Goal: Task Accomplishment & Management: Use online tool/utility

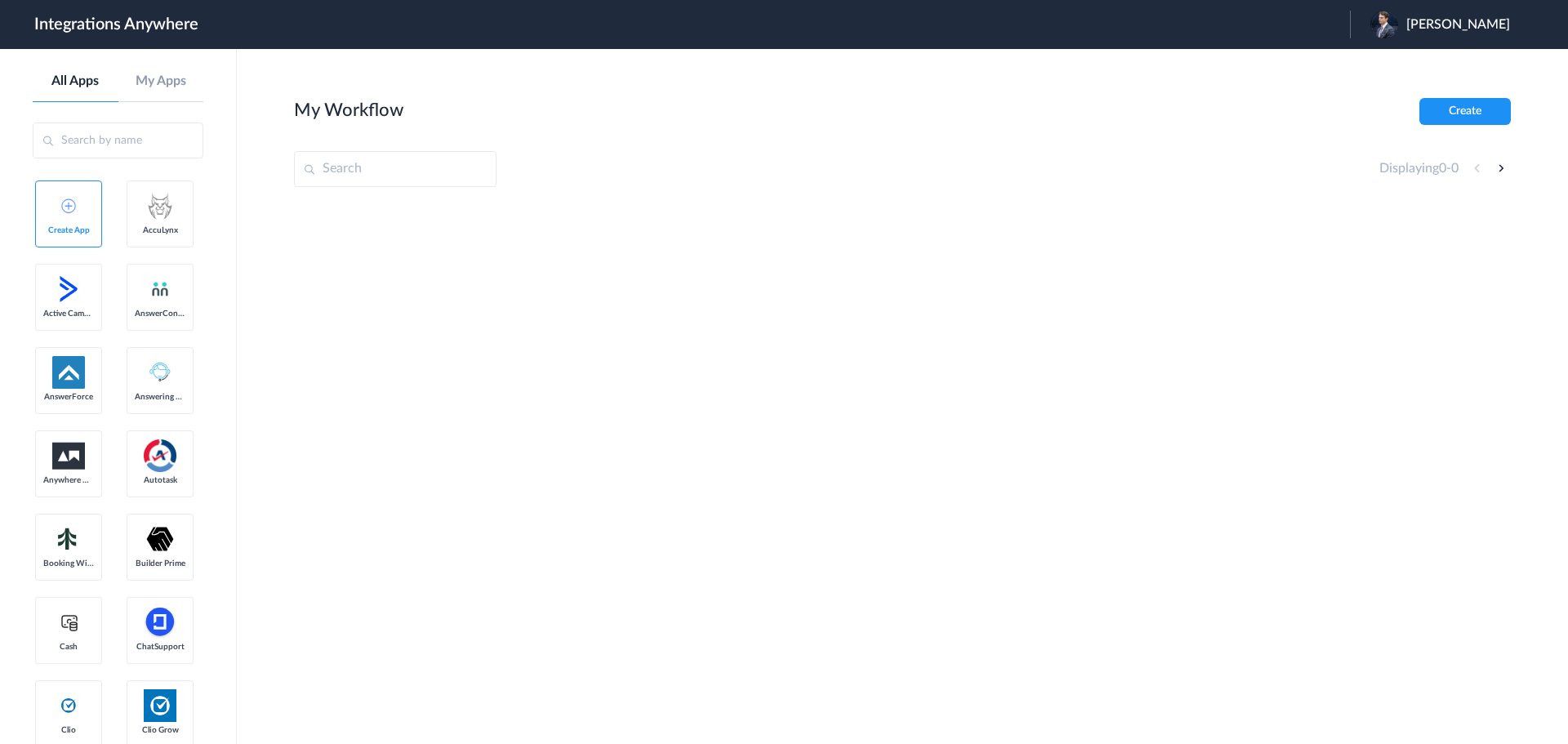
click at [157, 17] on h1 "Integrations Anywhere" at bounding box center [116, 24] width 164 height 20
click at [1462, 17] on span "Dayton Meadows" at bounding box center [1458, 24] width 103 height 16
click at [1415, 67] on li "Logout" at bounding box center [1439, 66] width 177 height 30
click at [1162, 23] on span "Launch Account" at bounding box center [1115, 24] width 93 height 13
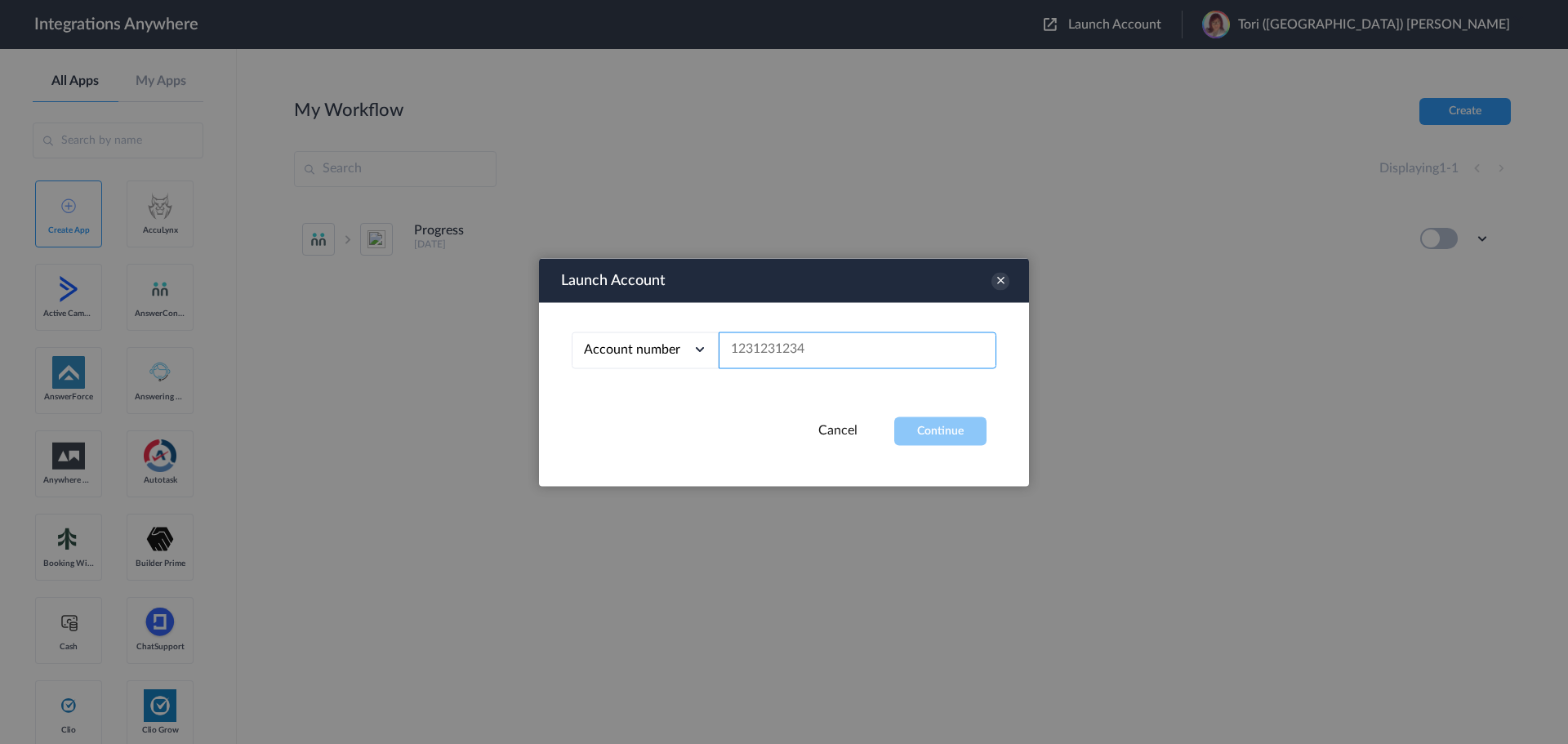
paste input "9193211334"
type input "9193211334"
click at [933, 440] on button "Continue" at bounding box center [940, 430] width 92 height 29
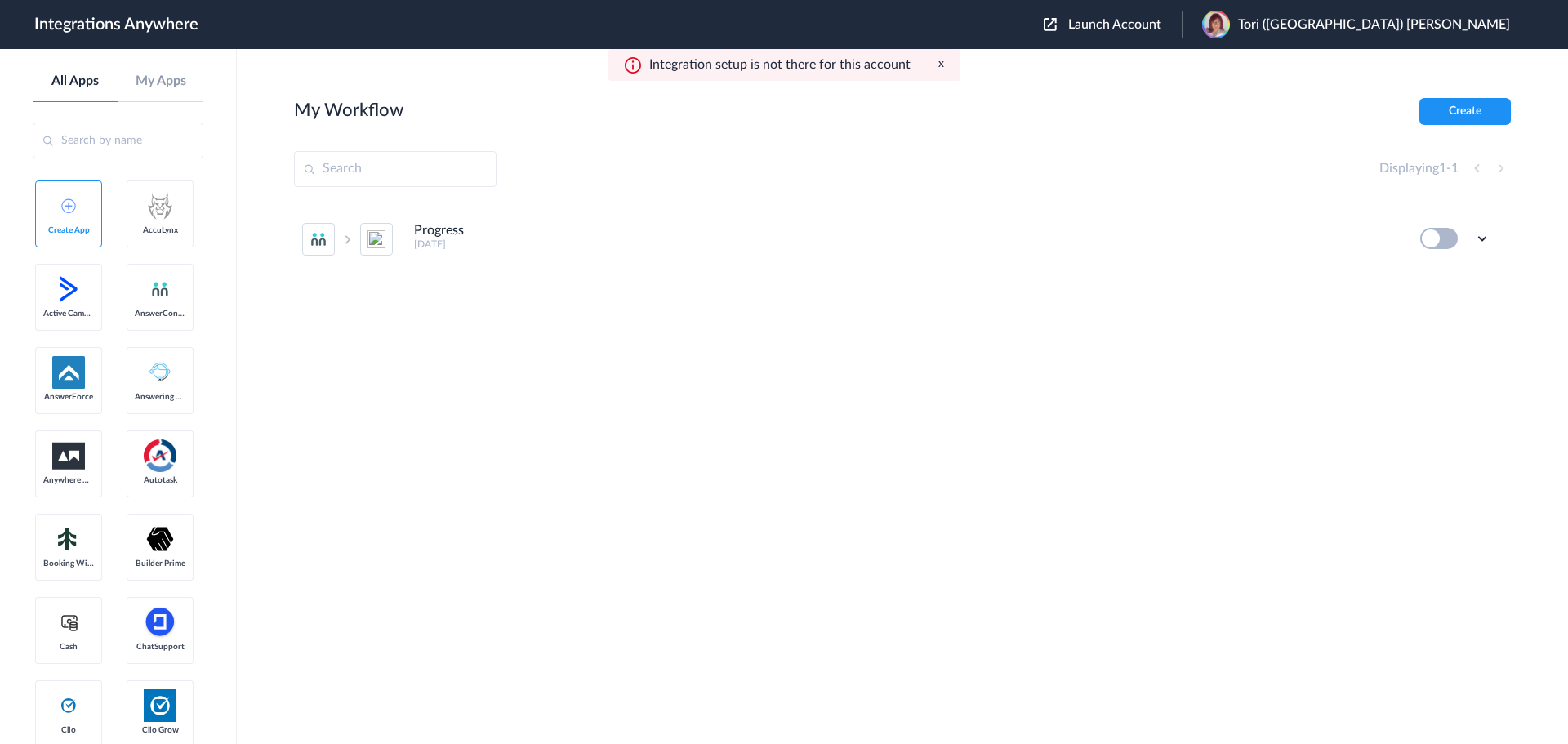
click at [665, 243] on h5 "[DATE]" at bounding box center [906, 244] width 984 height 11
